Goal: Task Accomplishment & Management: Complete application form

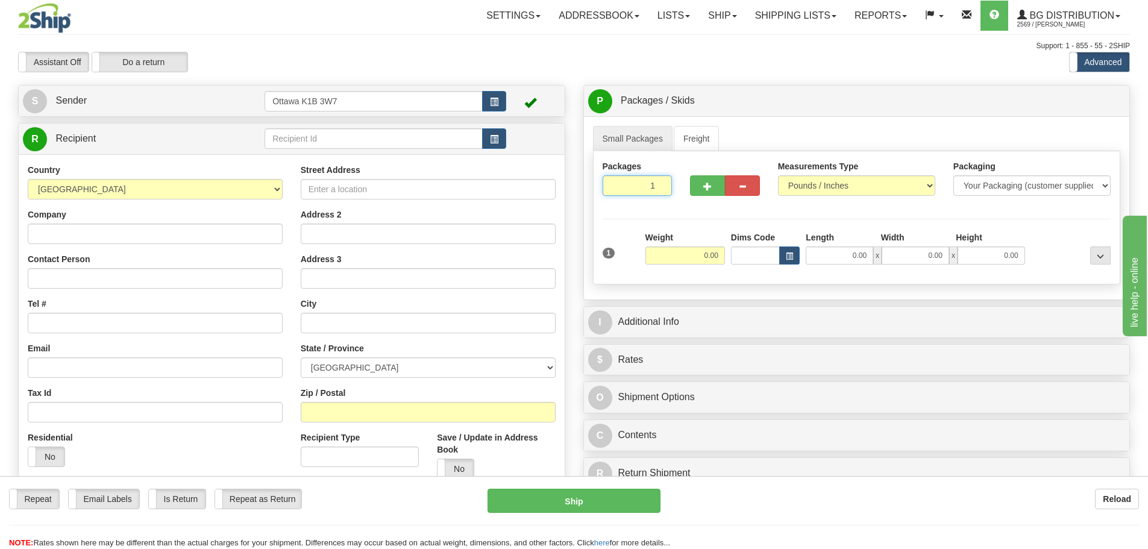
drag, startPoint x: 632, startPoint y: 179, endPoint x: 812, endPoint y: 238, distance: 189.0
click at [734, 228] on div "Packages 1 1 Measurements Type" at bounding box center [857, 217] width 528 height 133
type input "6"
click at [833, 231] on div "Packages 6 1 Measurements Type" at bounding box center [857, 217] width 528 height 133
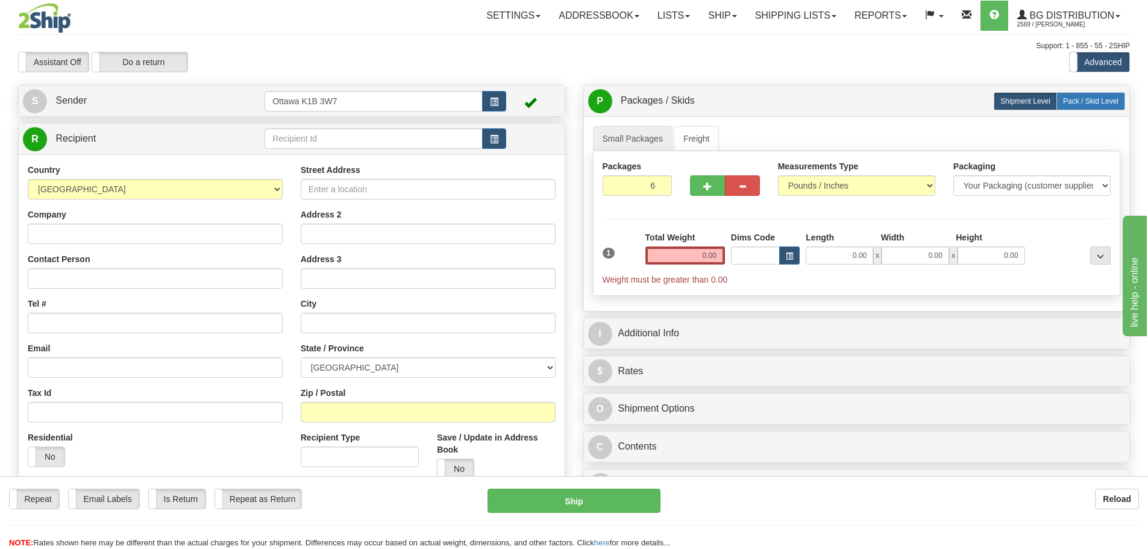
click at [1109, 108] on label "Pack / Skid Level Pack.." at bounding box center [1090, 101] width 69 height 18
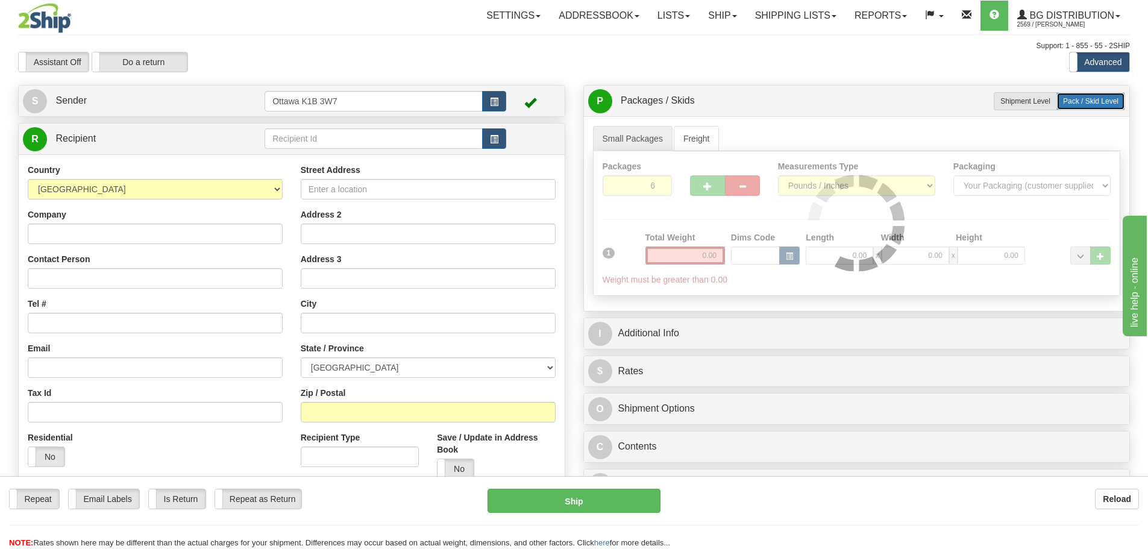
radio input "true"
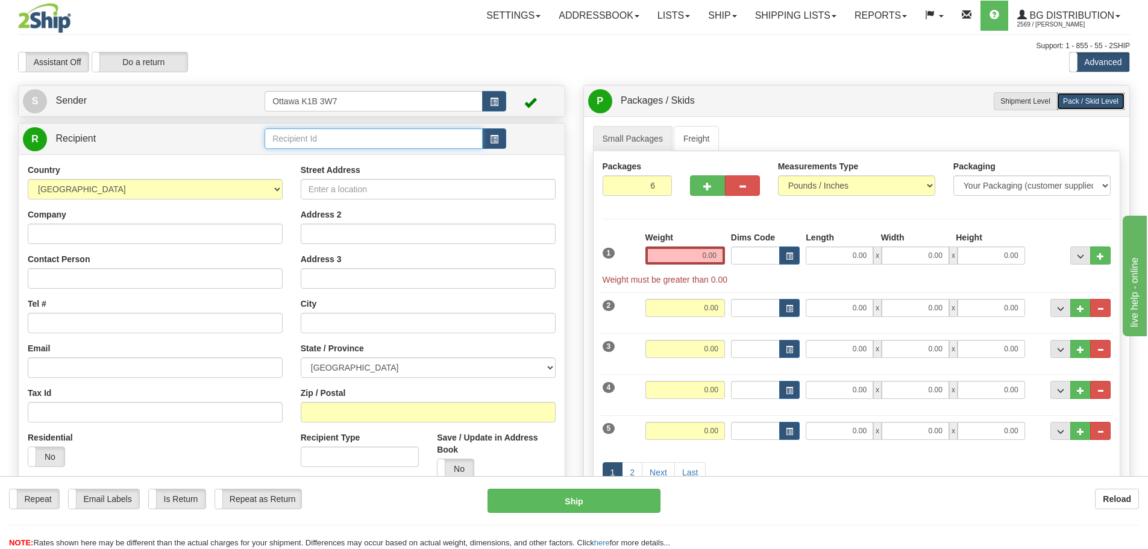
click at [410, 146] on input "text" at bounding box center [374, 138] width 218 height 20
type input "8"
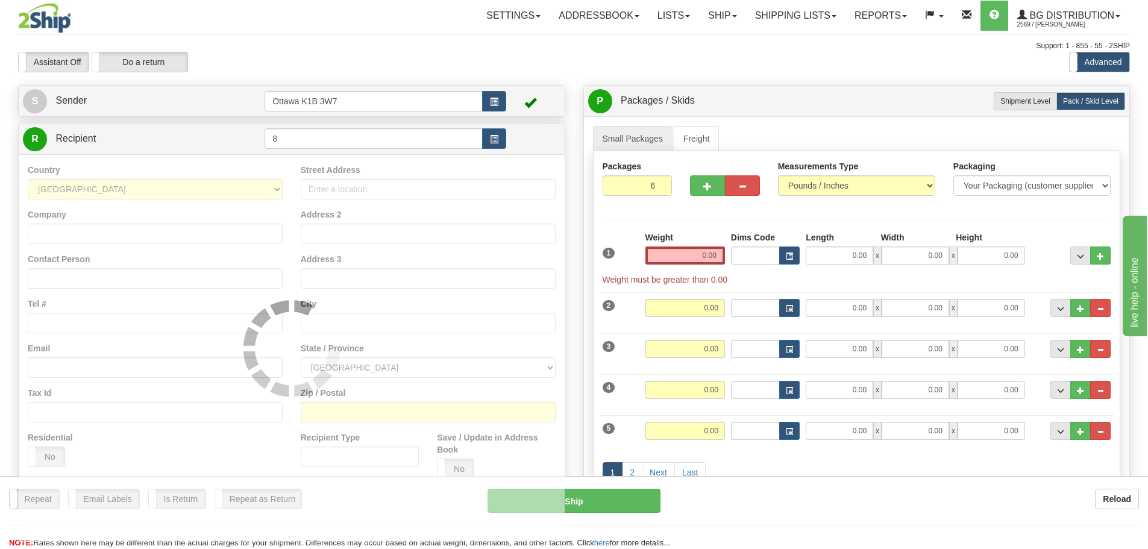
click at [460, 60] on div "Assistant On Assistant Off Do a return Do a return" at bounding box center [244, 62] width 471 height 20
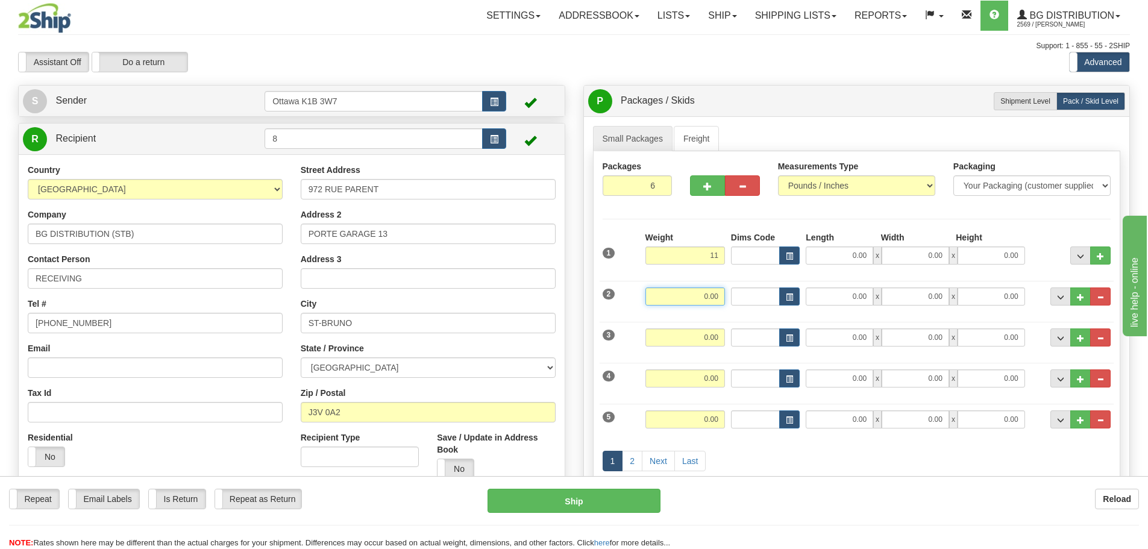
type input "11.00"
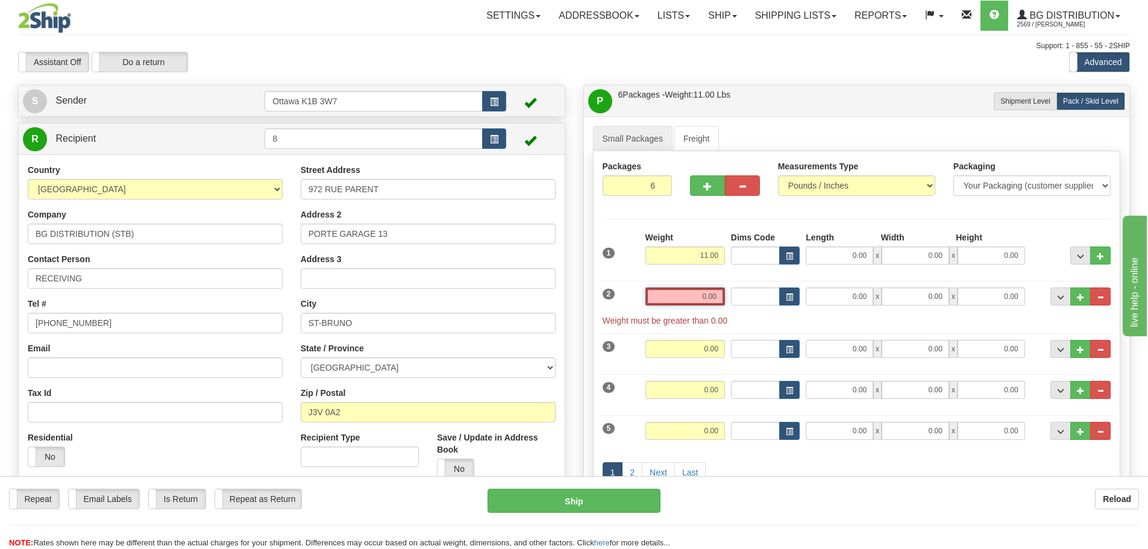
click at [702, 299] on input "0.00" at bounding box center [685, 296] width 80 height 18
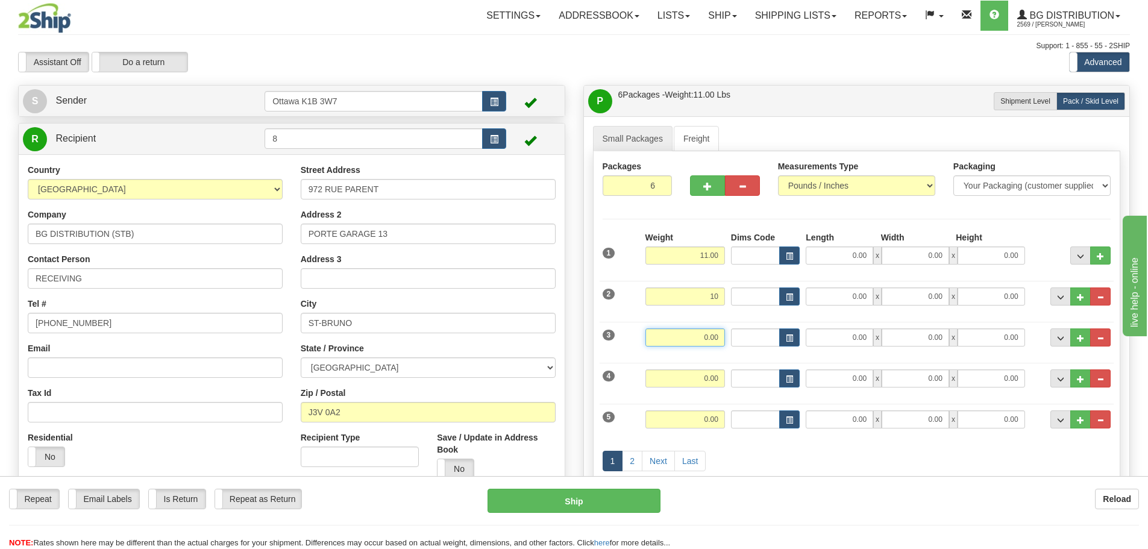
type input "10.00"
click at [717, 346] on input "0.00" at bounding box center [685, 337] width 80 height 18
click at [710, 374] on input "0.00" at bounding box center [685, 378] width 80 height 18
type input "16.00"
type input "33.00"
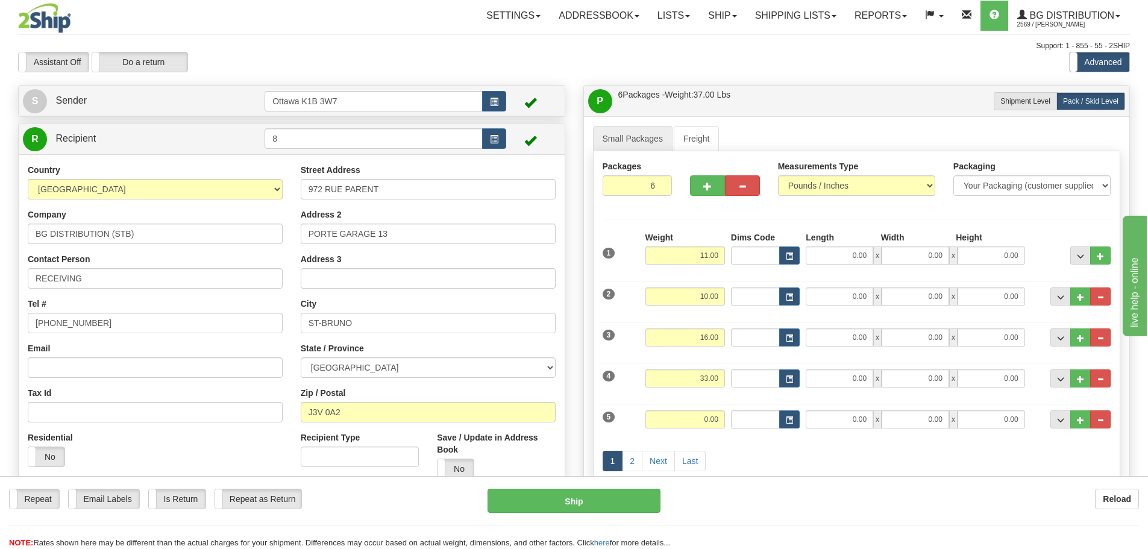
click at [869, 462] on div "1 2 Next Last" at bounding box center [857, 463] width 515 height 48
click at [703, 414] on input "0.00" at bounding box center [685, 419] width 80 height 18
drag, startPoint x: 768, startPoint y: 443, endPoint x: 749, endPoint y: 451, distance: 21.0
click at [768, 443] on div "1 2 Next Last" at bounding box center [857, 463] width 515 height 48
type input "28.00"
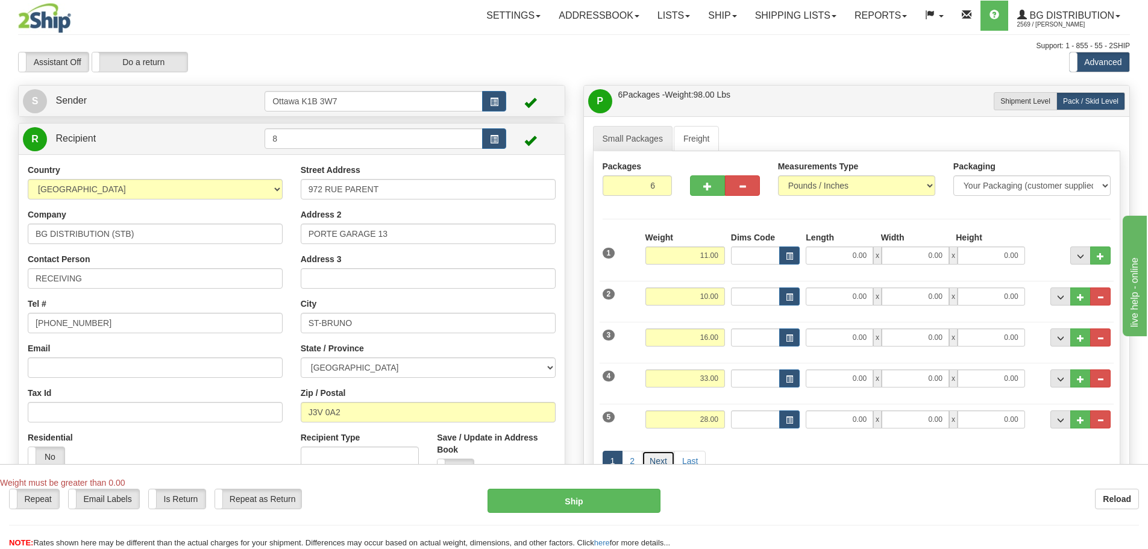
click at [650, 459] on link "Next" at bounding box center [658, 461] width 33 height 20
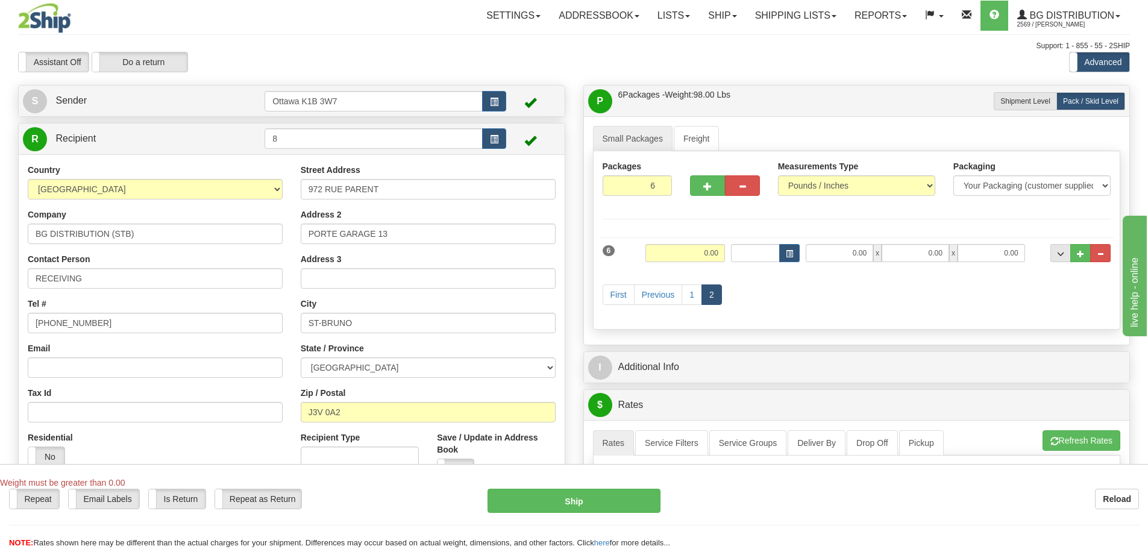
click at [669, 237] on hr at bounding box center [857, 237] width 515 height 1
click at [671, 252] on input "0.00" at bounding box center [685, 253] width 80 height 18
type input "28.00"
click at [885, 295] on div "First Previous 1 2" at bounding box center [857, 296] width 515 height 48
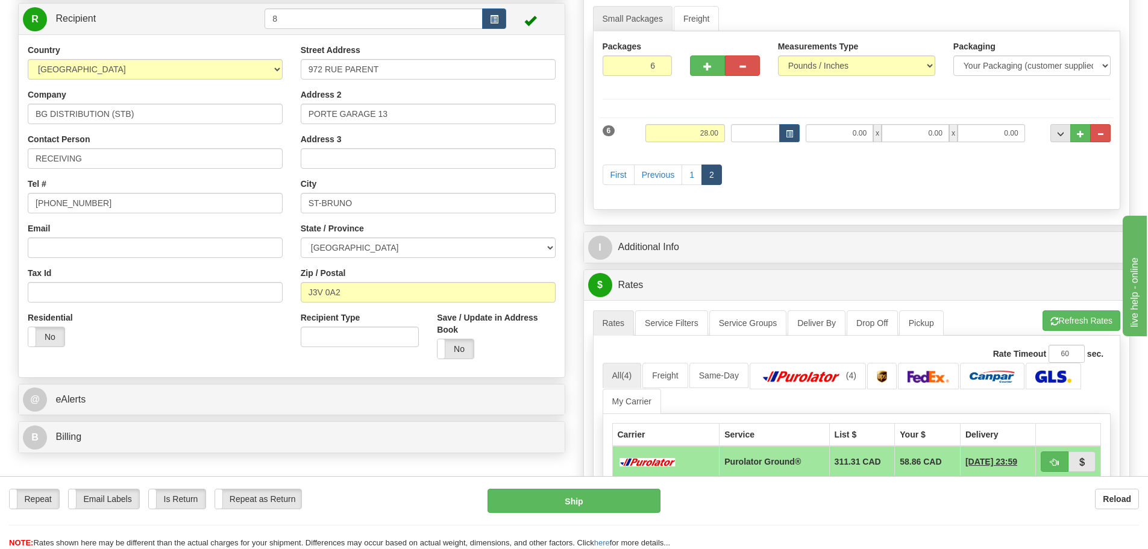
scroll to position [121, 0]
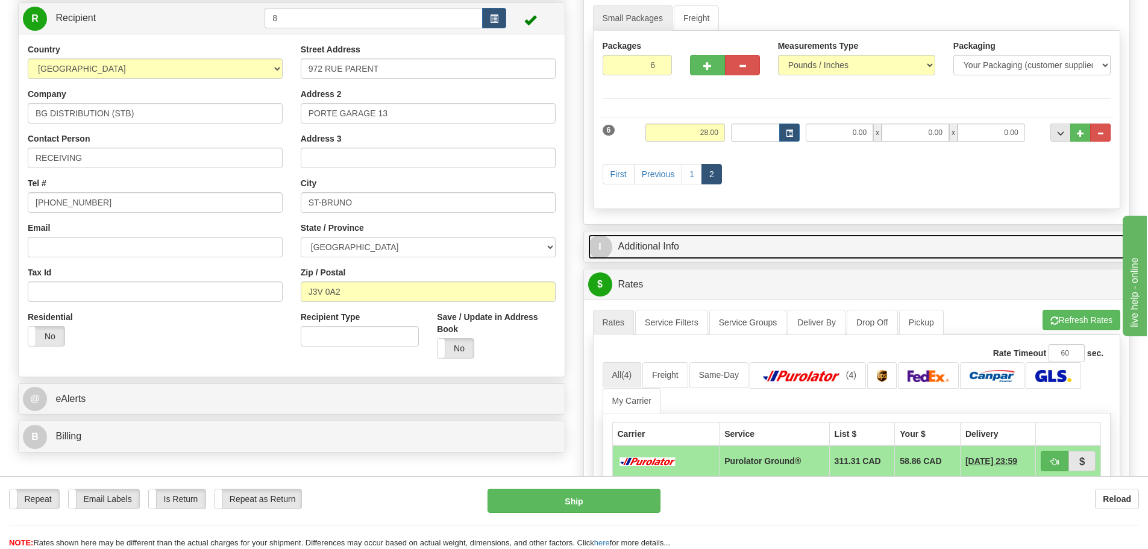
click at [762, 248] on link "I Additional Info" at bounding box center [857, 246] width 538 height 25
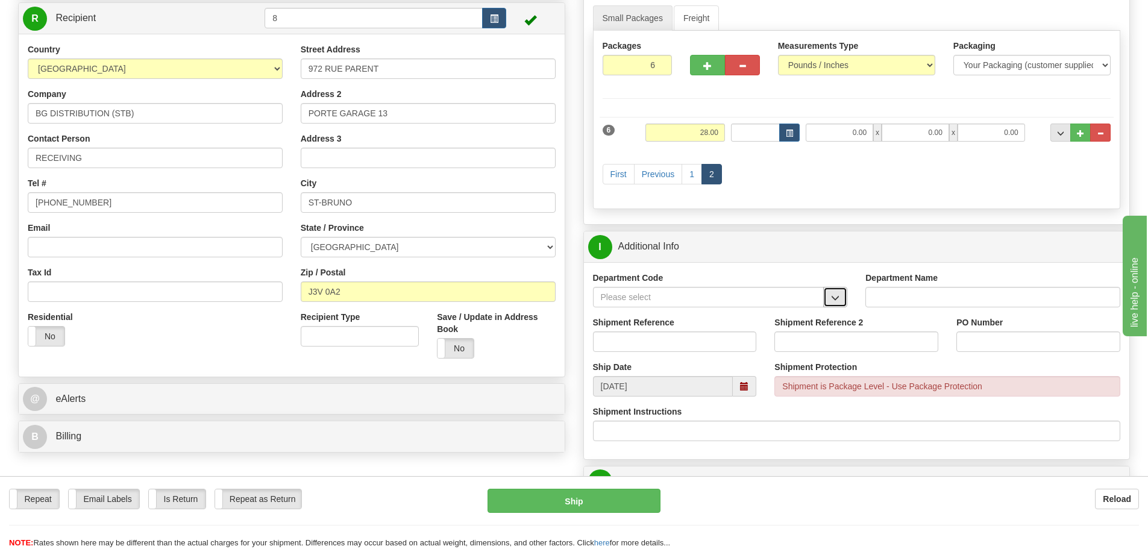
click at [834, 299] on span "button" at bounding box center [835, 298] width 8 height 8
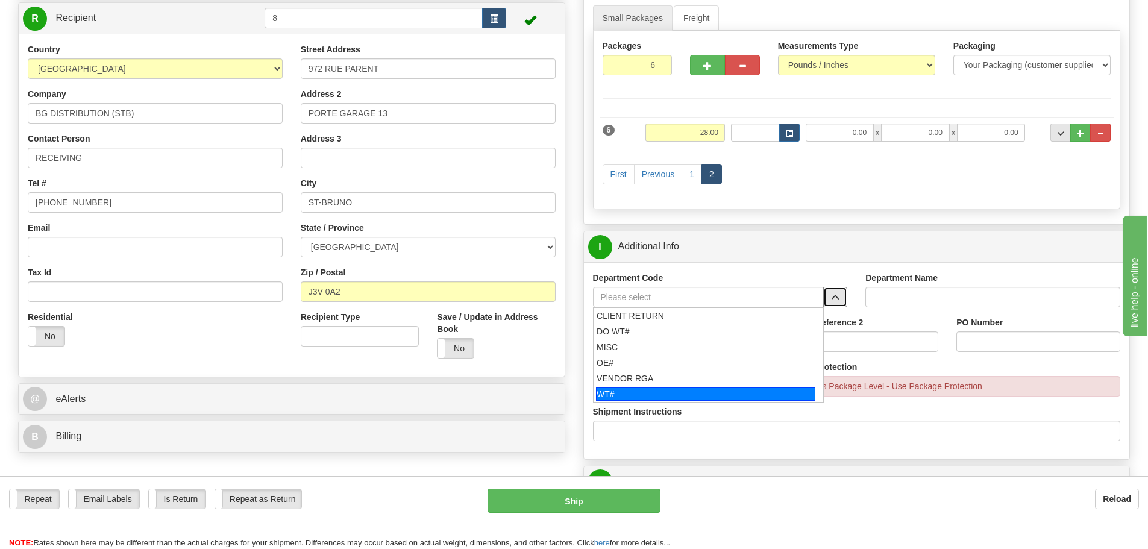
click at [678, 388] on div "WT#" at bounding box center [705, 393] width 219 height 13
type input "WT#"
type input "WAREHOUSE TRANSFERS"
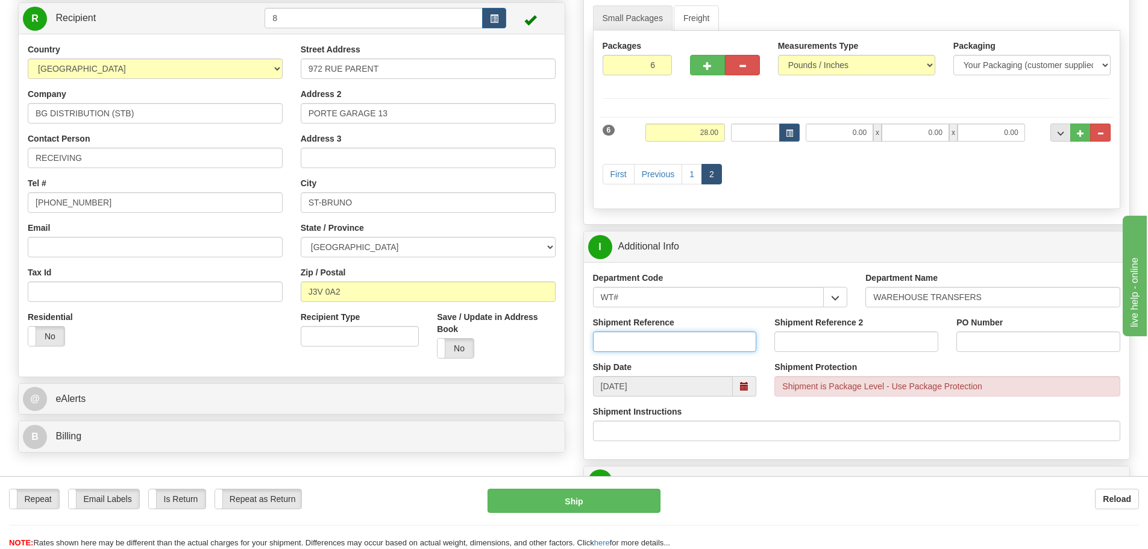
click at [662, 348] on input "Shipment Reference" at bounding box center [675, 341] width 164 height 20
type input "164742-00"
click at [886, 334] on input "Shipment Reference 2" at bounding box center [856, 341] width 164 height 20
type input "4"
type input "164762-00"
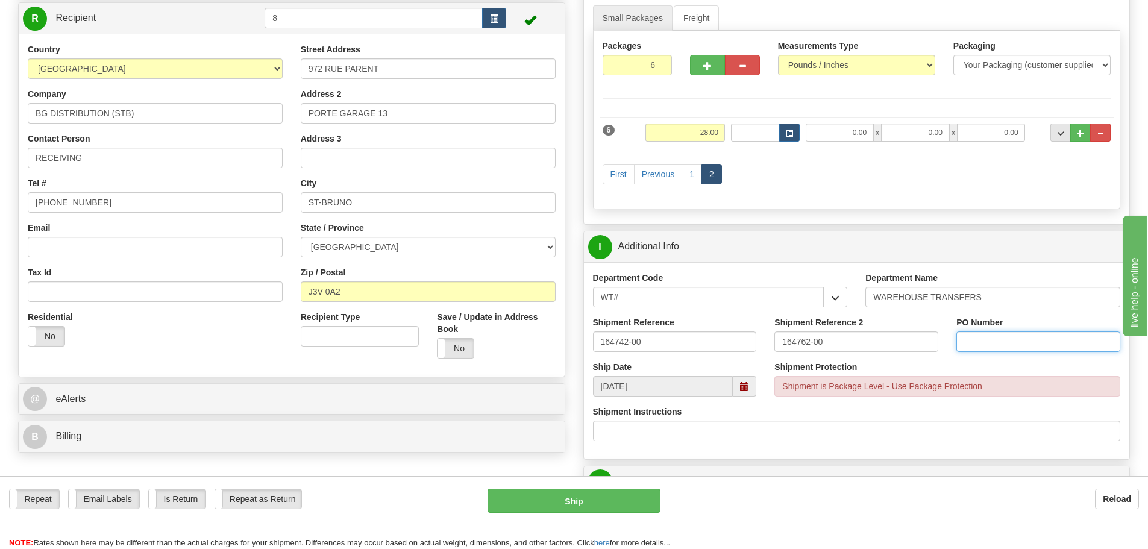
click at [962, 349] on input "PO Number" at bounding box center [1038, 341] width 164 height 20
type input "N/A"
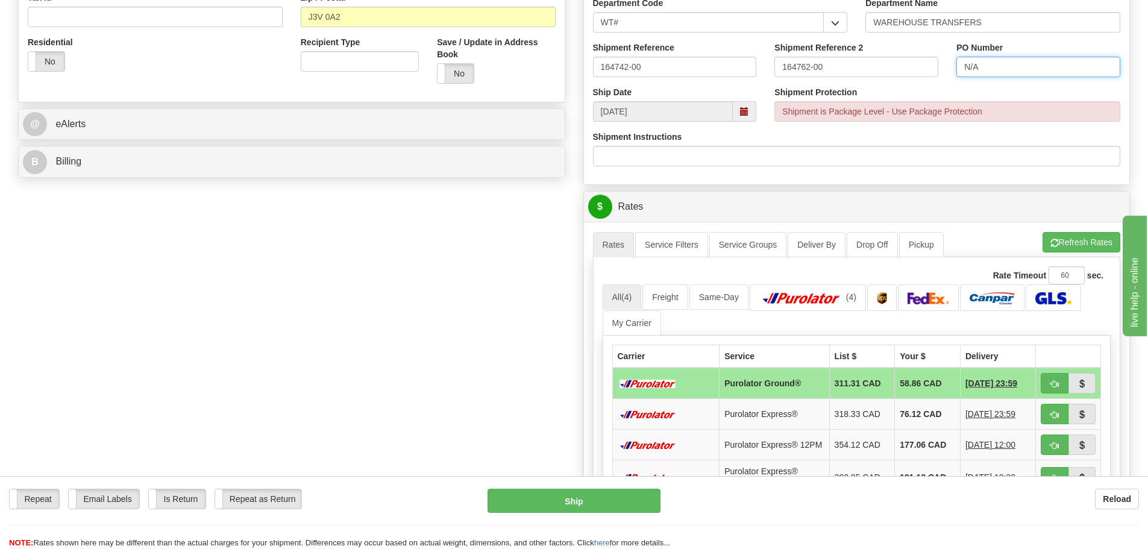
scroll to position [422, 0]
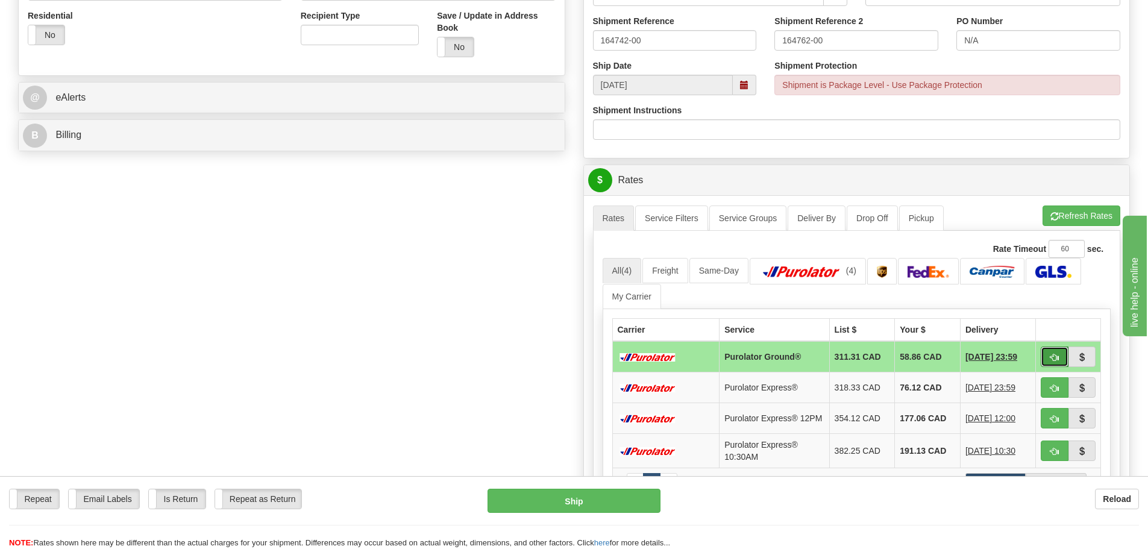
click at [1059, 362] on button "button" at bounding box center [1055, 356] width 28 height 20
type input "260"
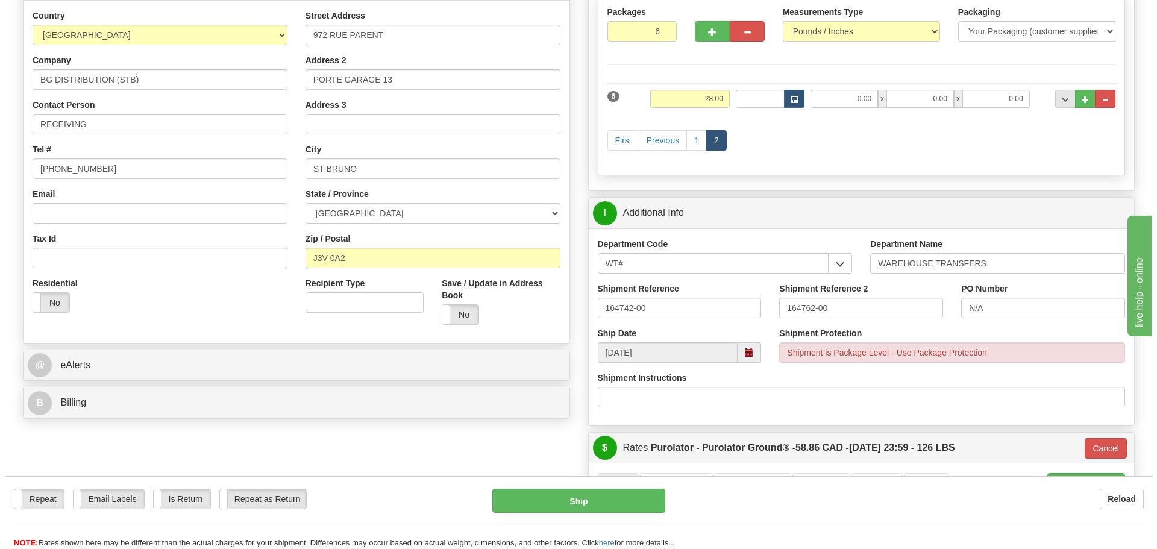
scroll to position [181, 0]
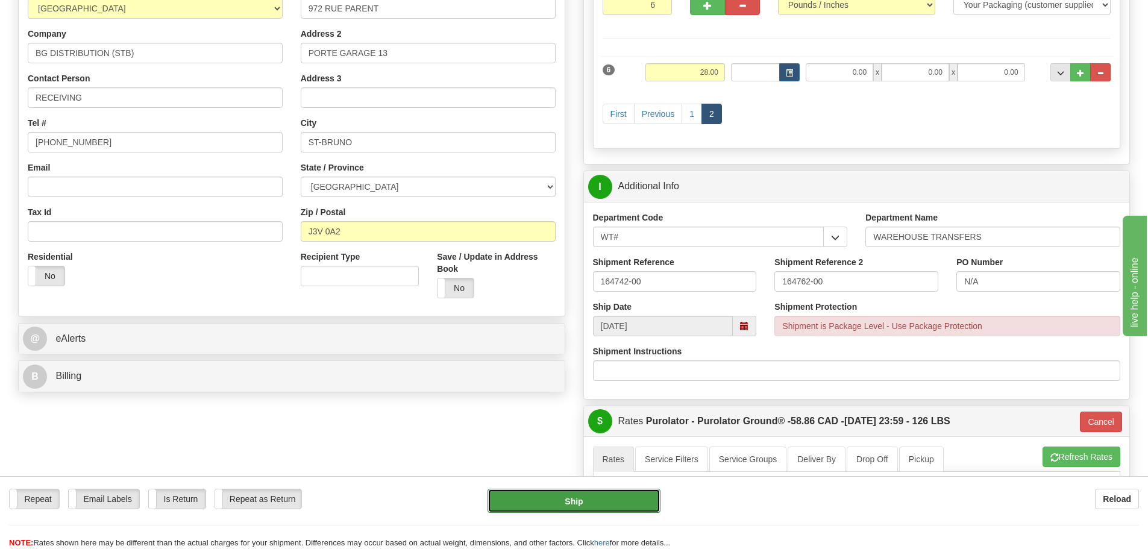
click at [587, 508] on button "Ship" at bounding box center [574, 501] width 173 height 24
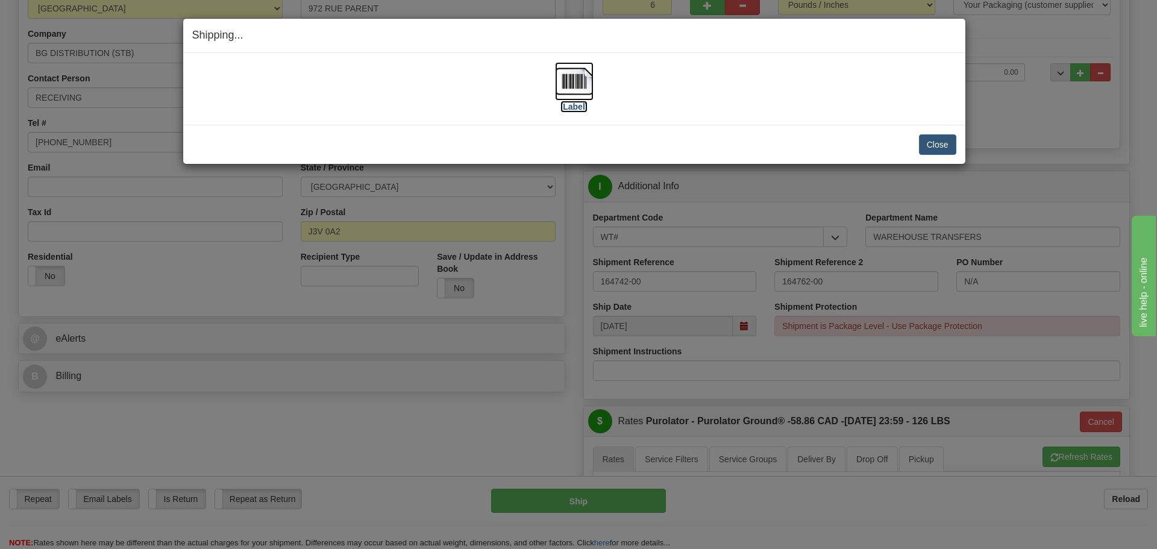
click at [577, 108] on label "[Label]" at bounding box center [574, 107] width 28 height 12
click at [956, 152] on div "Close [PERSON_NAME] Shipment and Quit Pickup Quit Pickup ONLY" at bounding box center [574, 144] width 782 height 39
click at [942, 148] on button "Close" at bounding box center [937, 144] width 37 height 20
